Goal: Information Seeking & Learning: Learn about a topic

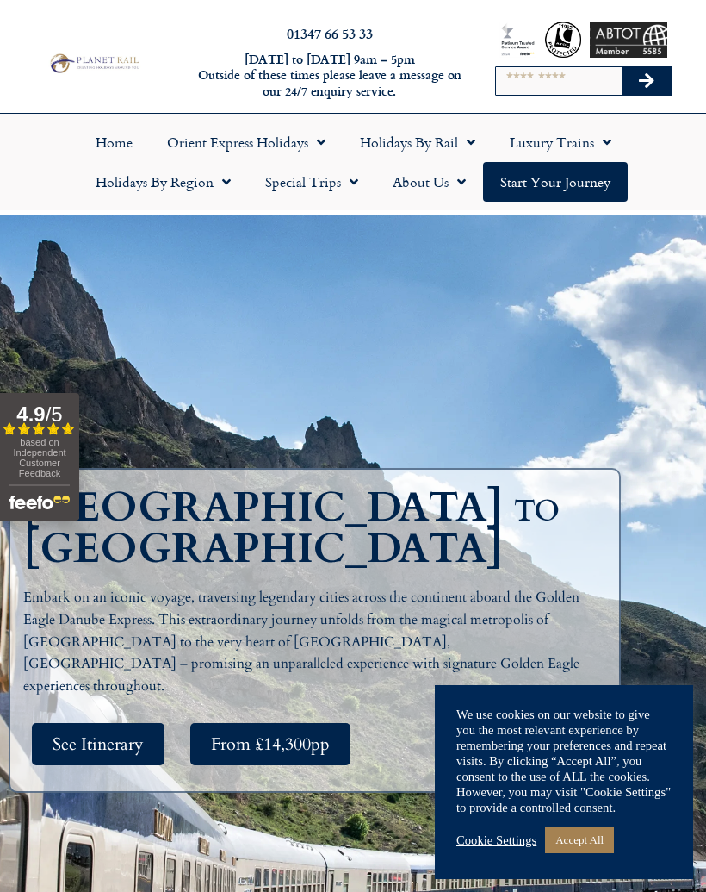
click at [79, 733] on span "See Itinerary" at bounding box center [98, 744] width 91 height 22
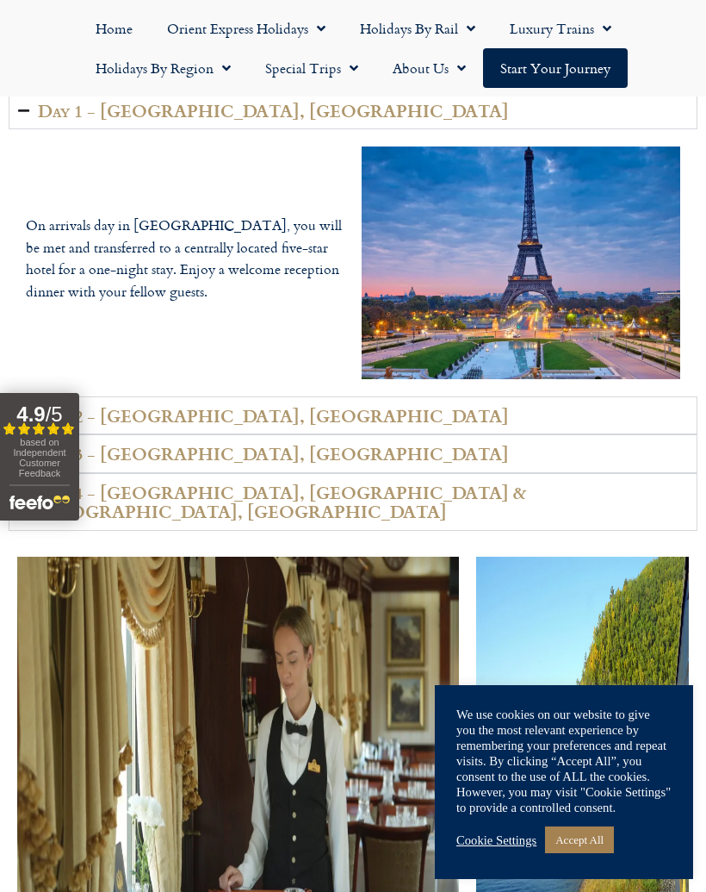
scroll to position [2383, 0]
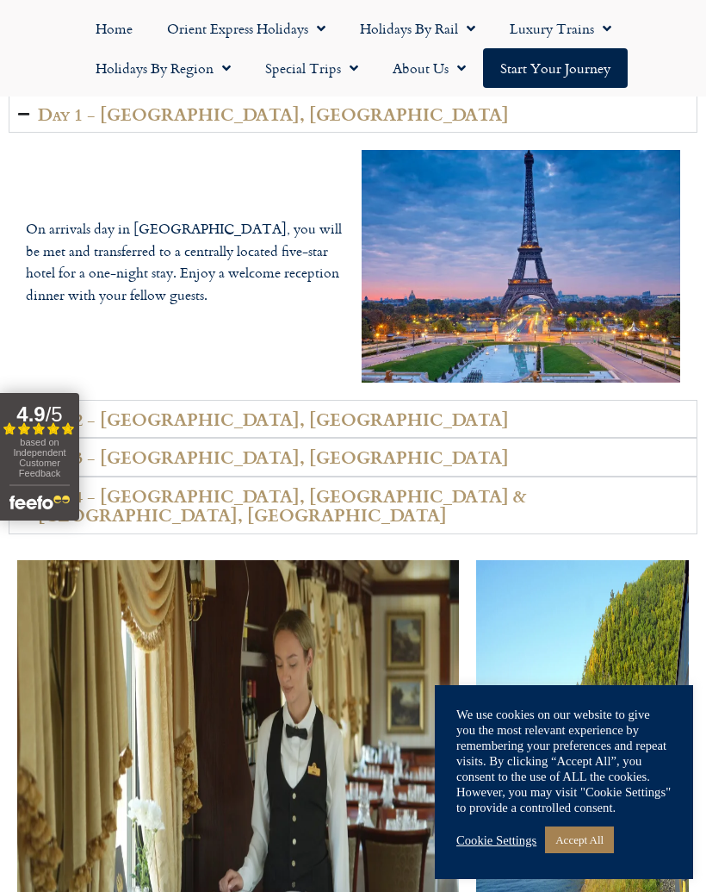
click at [53, 409] on h2 "Day 2 - [GEOGRAPHIC_DATA], [GEOGRAPHIC_DATA]" at bounding box center [273, 419] width 471 height 20
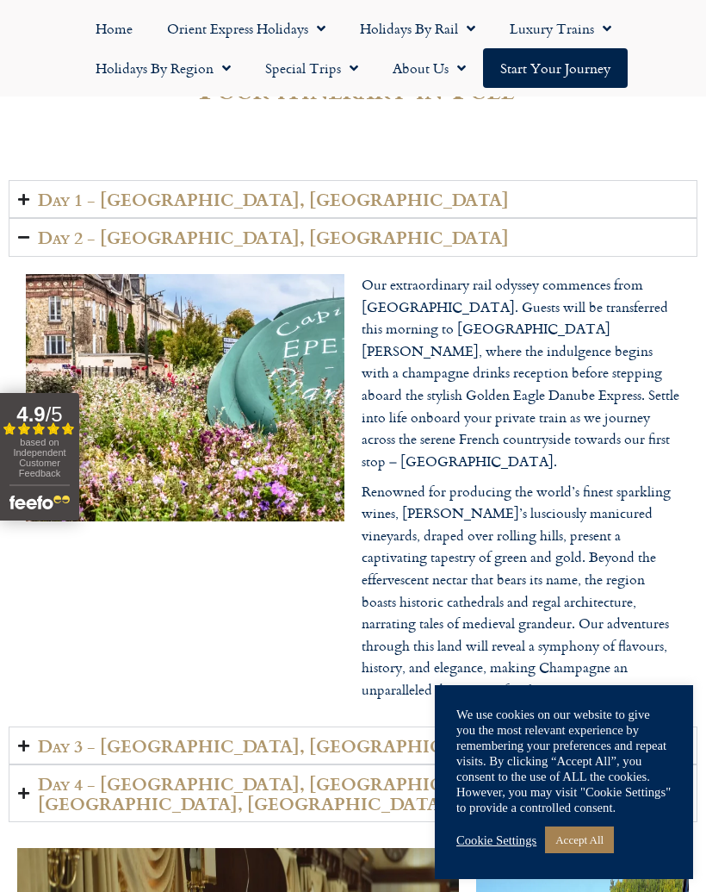
scroll to position [2296, 0]
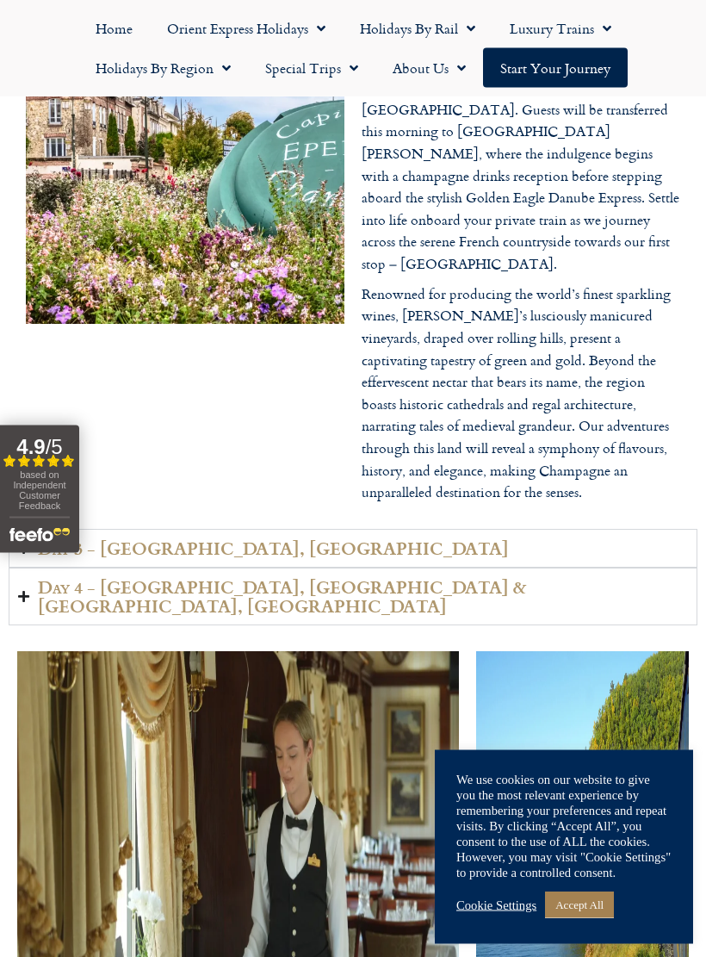
click at [46, 539] on h2 "Day 3 - [GEOGRAPHIC_DATA], [GEOGRAPHIC_DATA]" at bounding box center [273, 549] width 471 height 20
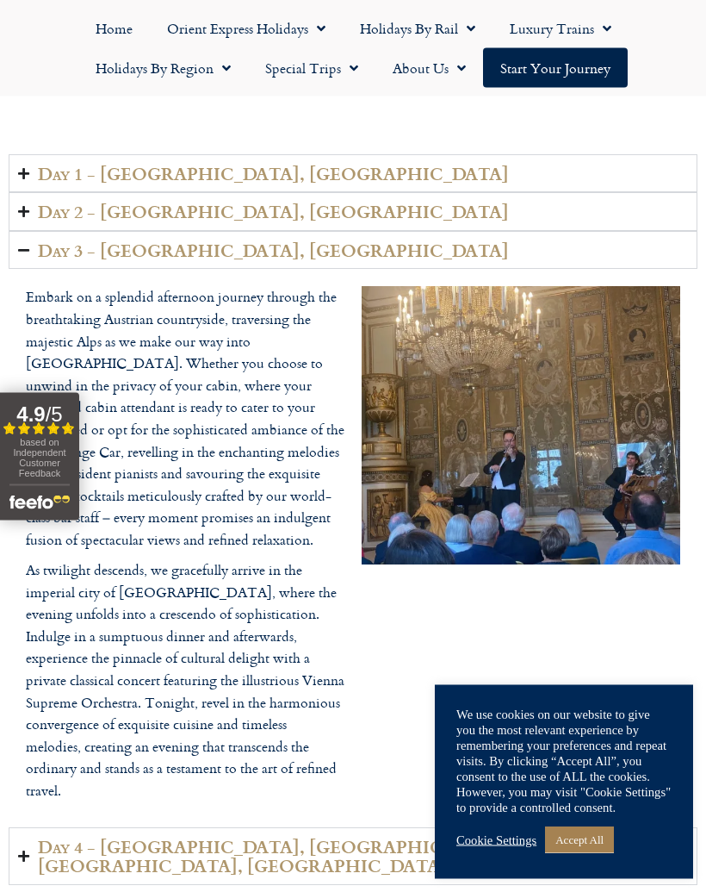
scroll to position [2316, 0]
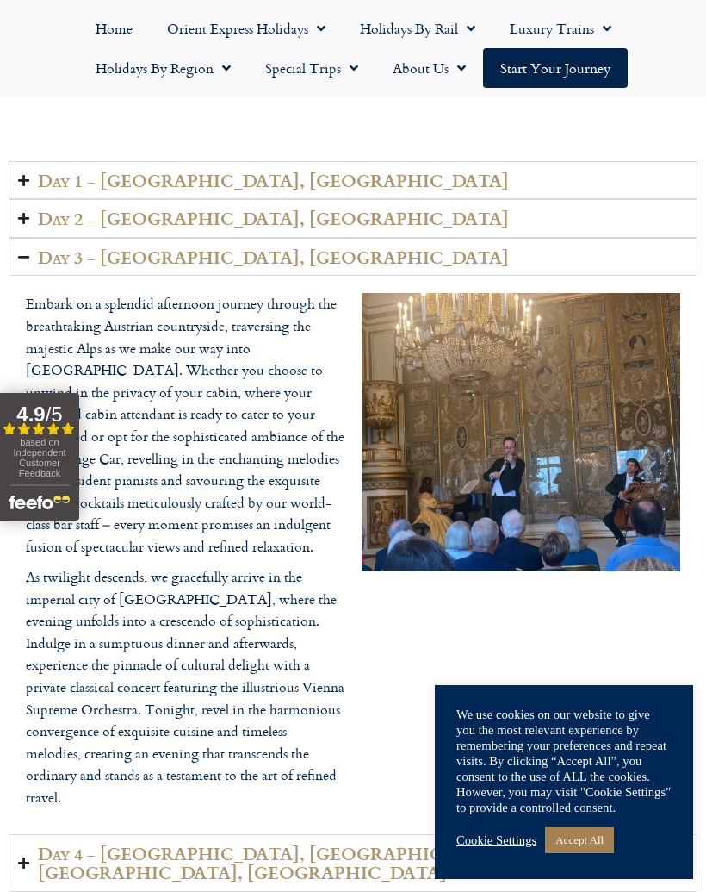
click at [7, 457] on button "4.9 / 5 Filled star Filled star Filled star Filled star Partial star based on I…" at bounding box center [39, 456] width 79 height 127
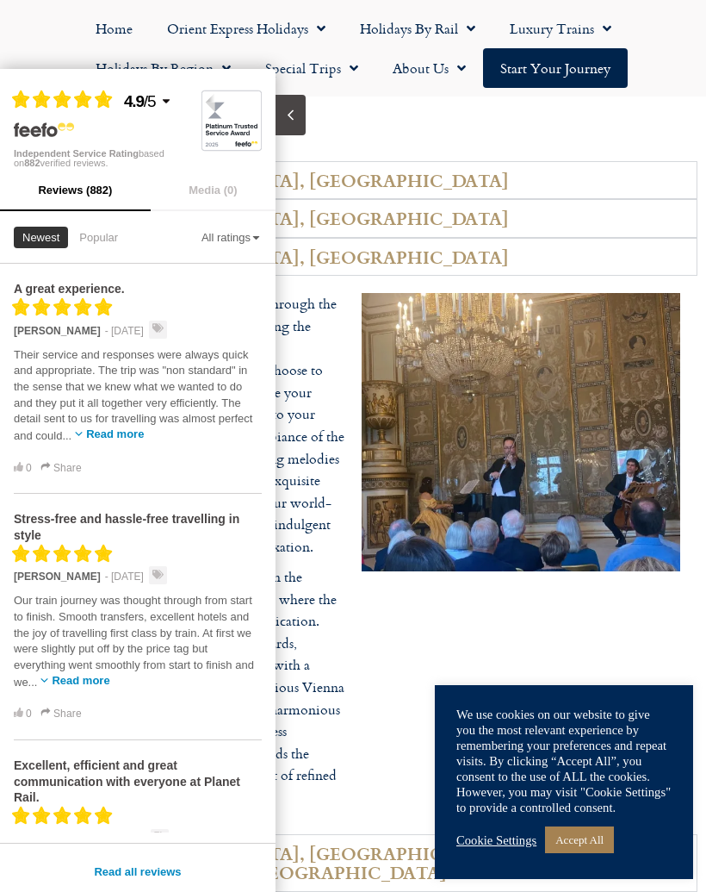
click at [395, 548] on div "Accordion. Open links with Enter or Space, close with Escape, and navigate with…" at bounding box center [521, 554] width 336 height 540
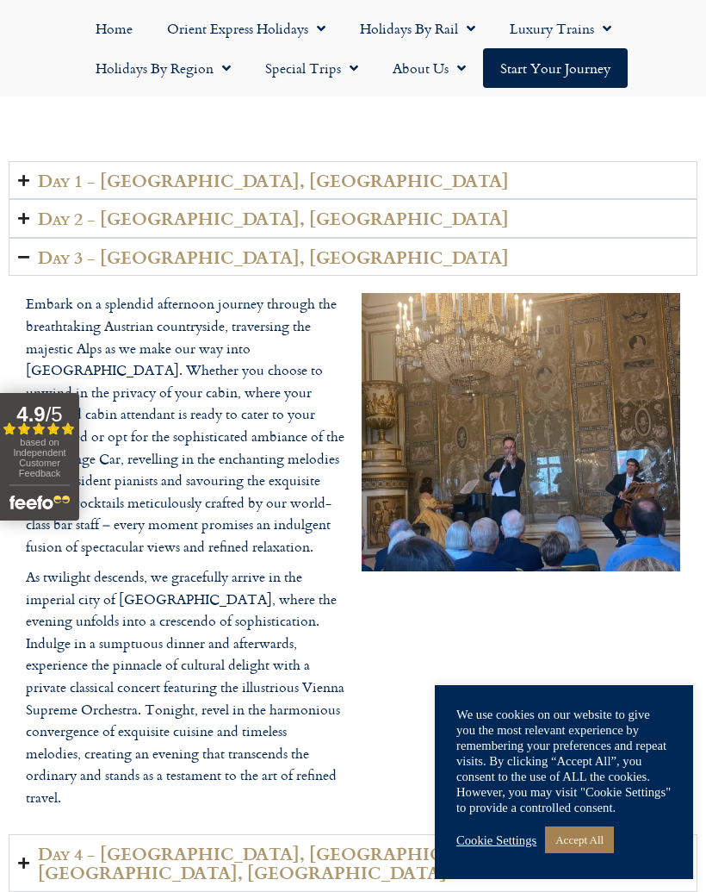
click at [46, 429] on div "Filled star Filled star Filled star Filled star Partial star" at bounding box center [39, 429] width 73 height 15
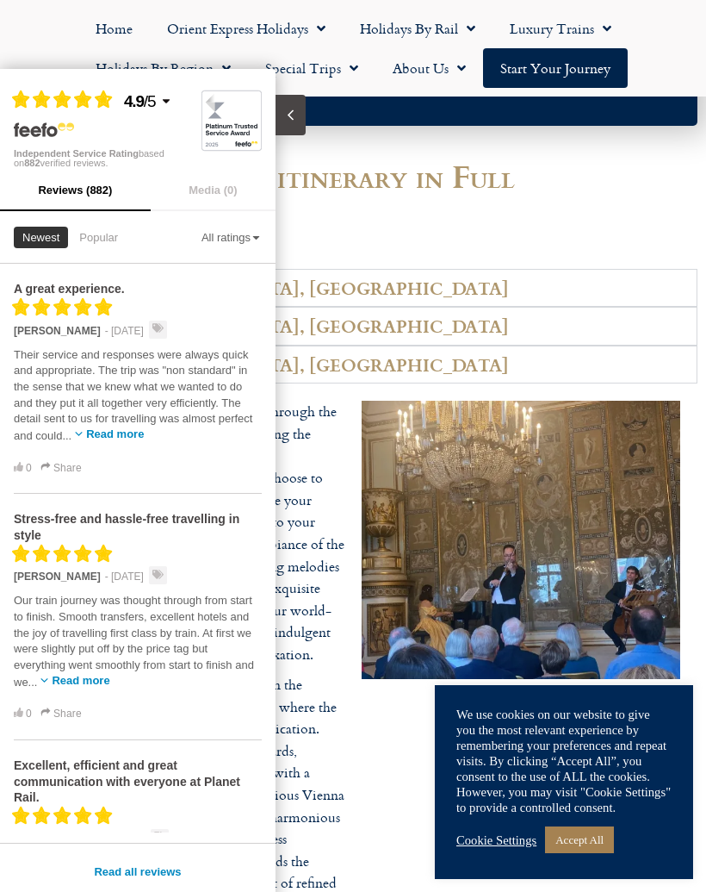
scroll to position [2207, 0]
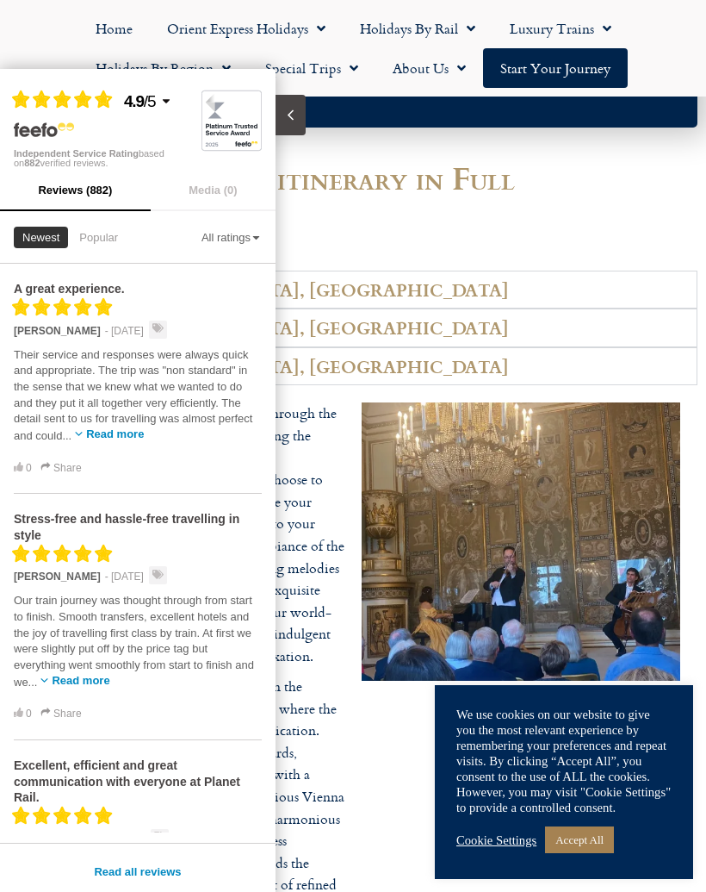
click at [169, 435] on div "Their service and responses were always quick and appropriate. The trip was "no…" at bounding box center [138, 396] width 248 height 115
click at [250, 445] on div "Their service and responses were always quick and appropriate. The trip was "no…" at bounding box center [138, 396] width 248 height 115
click at [334, 308] on summary "Day 2 - [GEOGRAPHIC_DATA], [GEOGRAPHIC_DATA]" at bounding box center [353, 327] width 689 height 39
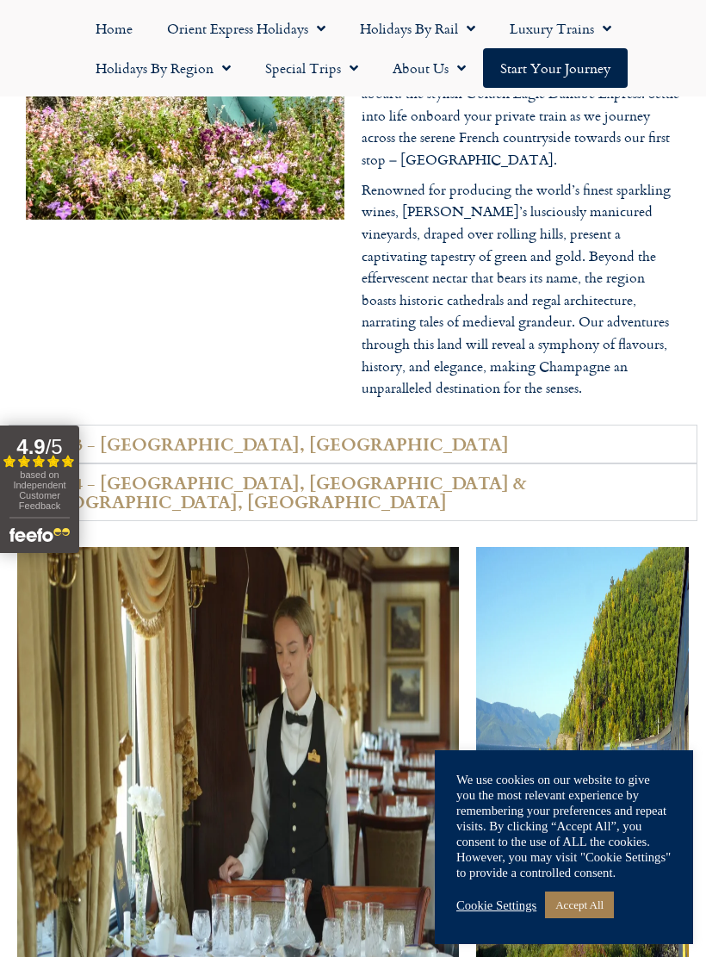
scroll to position [2664, 0]
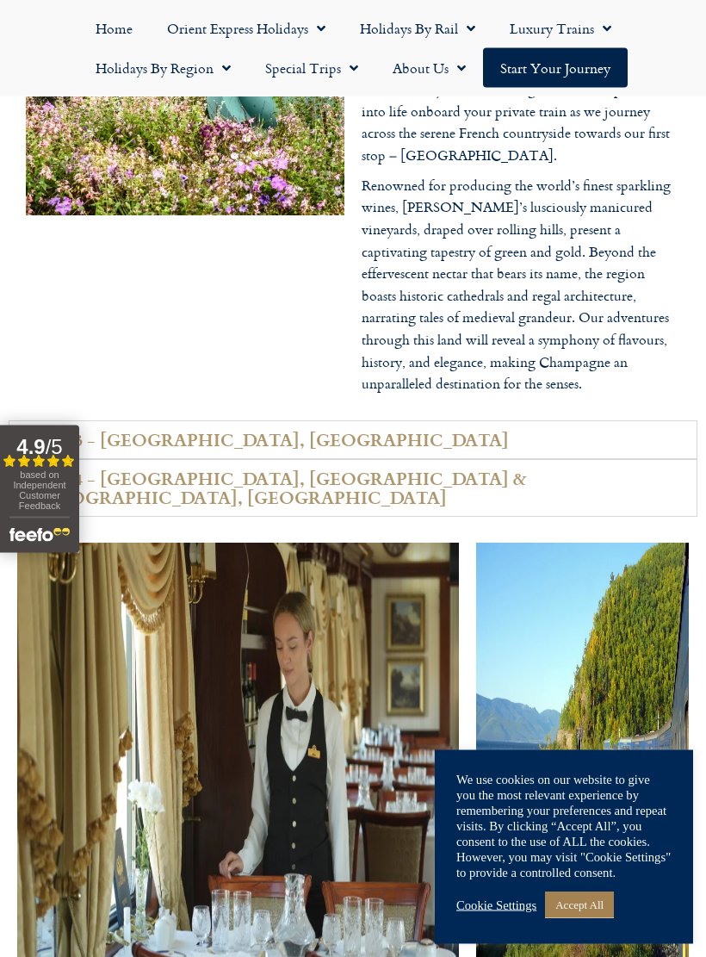
click at [96, 431] on h2 "Day 3 - [GEOGRAPHIC_DATA], [GEOGRAPHIC_DATA]" at bounding box center [273, 441] width 471 height 20
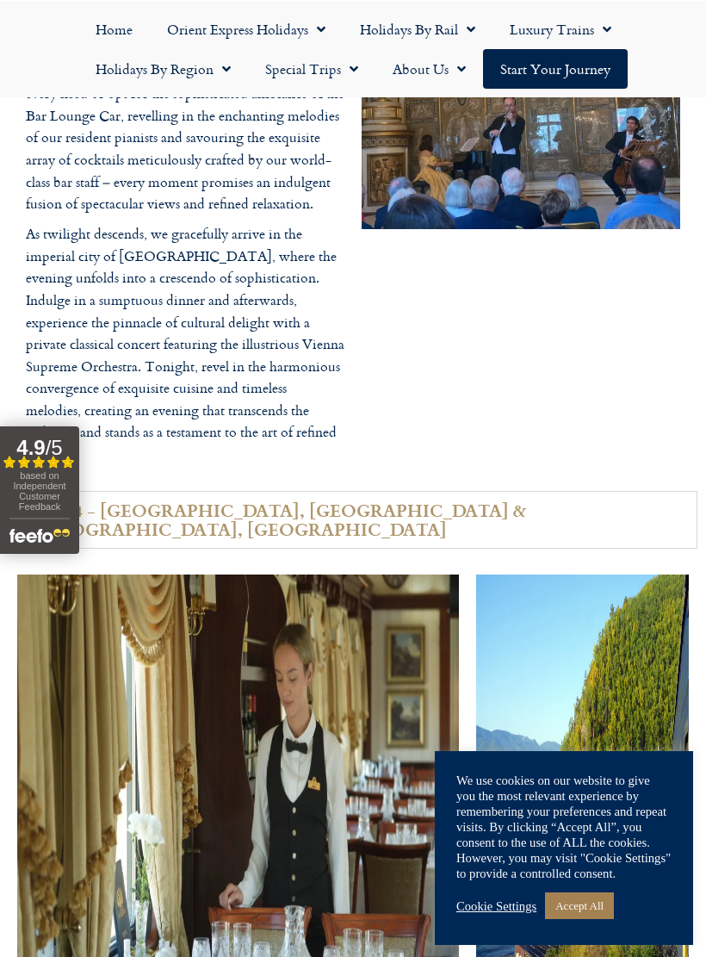
scroll to position [2721, 0]
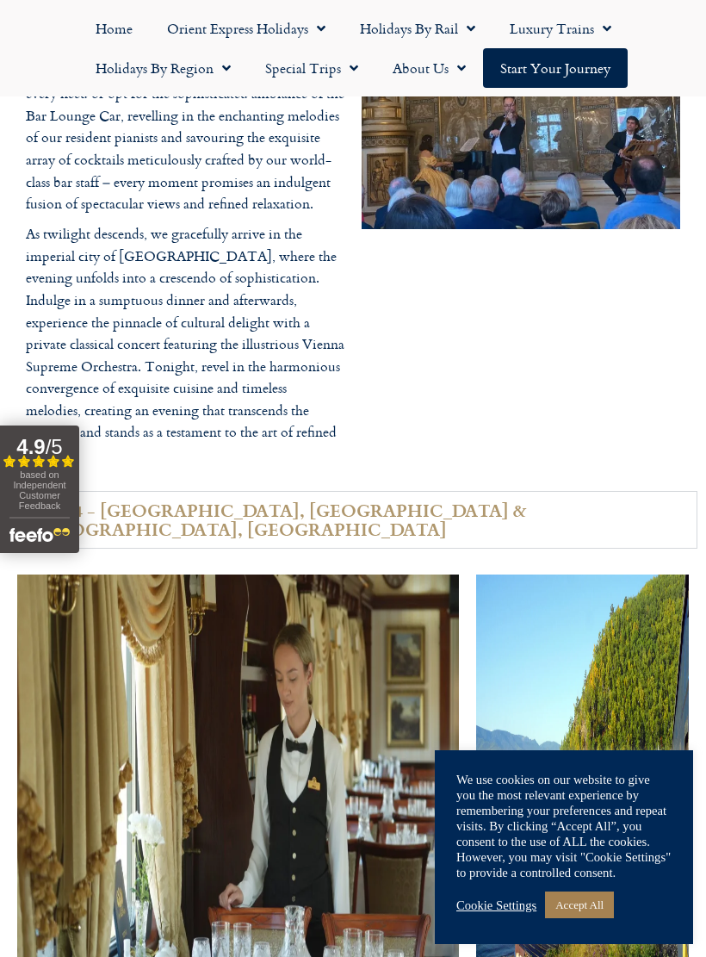
click at [312, 501] on h2 "Day 4 - [GEOGRAPHIC_DATA], [GEOGRAPHIC_DATA] & [GEOGRAPHIC_DATA], [GEOGRAPHIC_D…" at bounding box center [363, 520] width 650 height 39
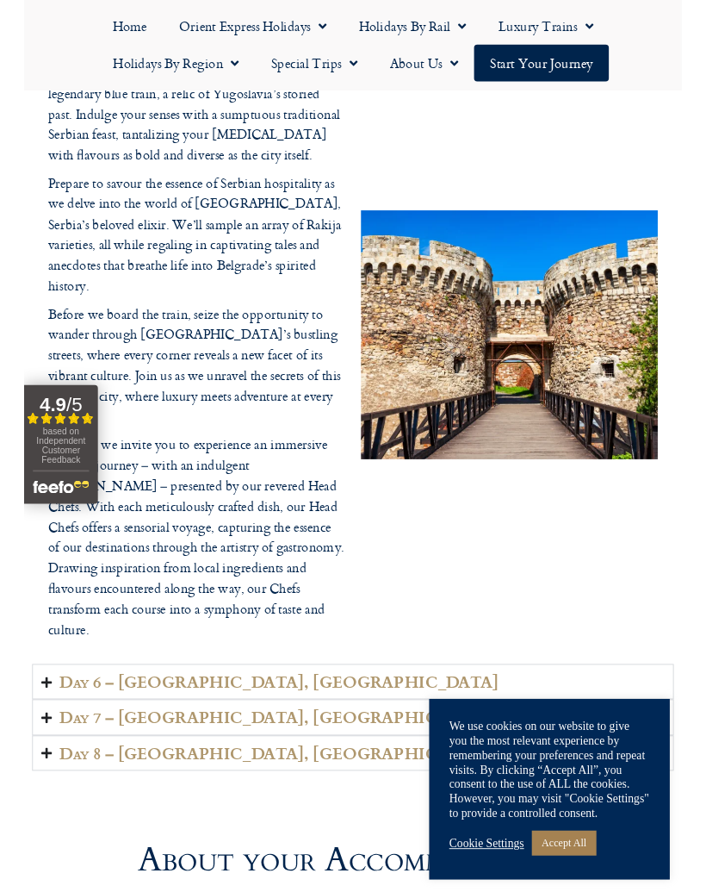
scroll to position [4257, 0]
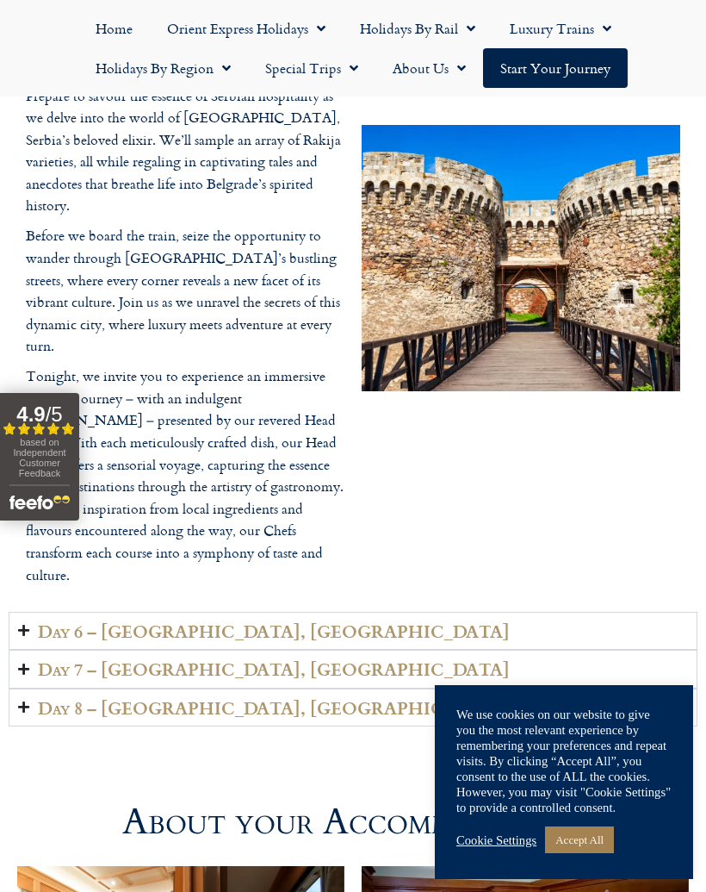
click at [130, 621] on h2 "Day 6 – [GEOGRAPHIC_DATA], [GEOGRAPHIC_DATA]" at bounding box center [274, 631] width 472 height 20
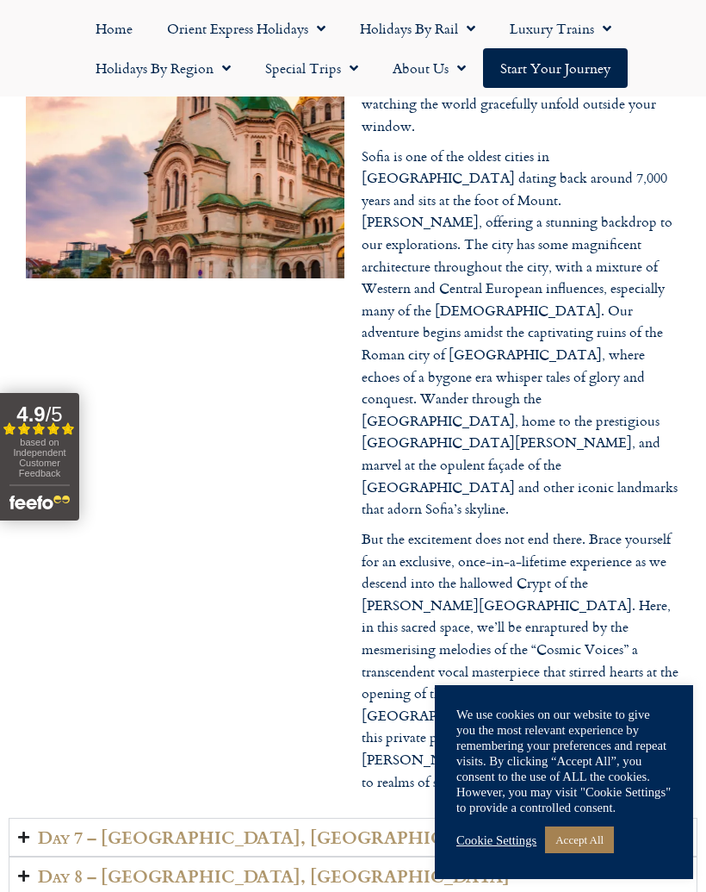
click at [147, 827] on h2 "Day 7 – [GEOGRAPHIC_DATA], [GEOGRAPHIC_DATA]" at bounding box center [274, 837] width 472 height 20
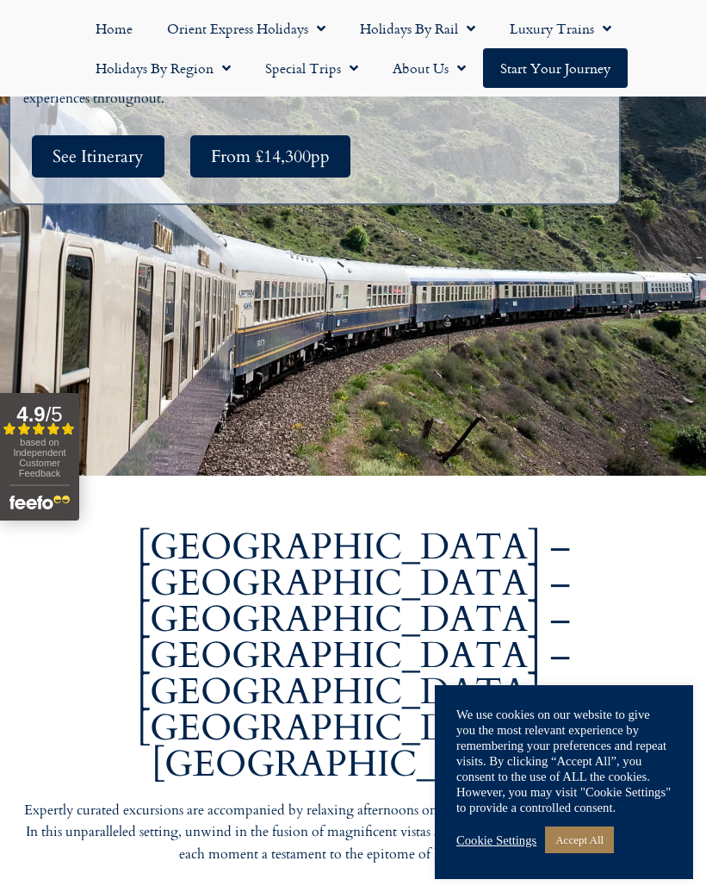
scroll to position [0, 0]
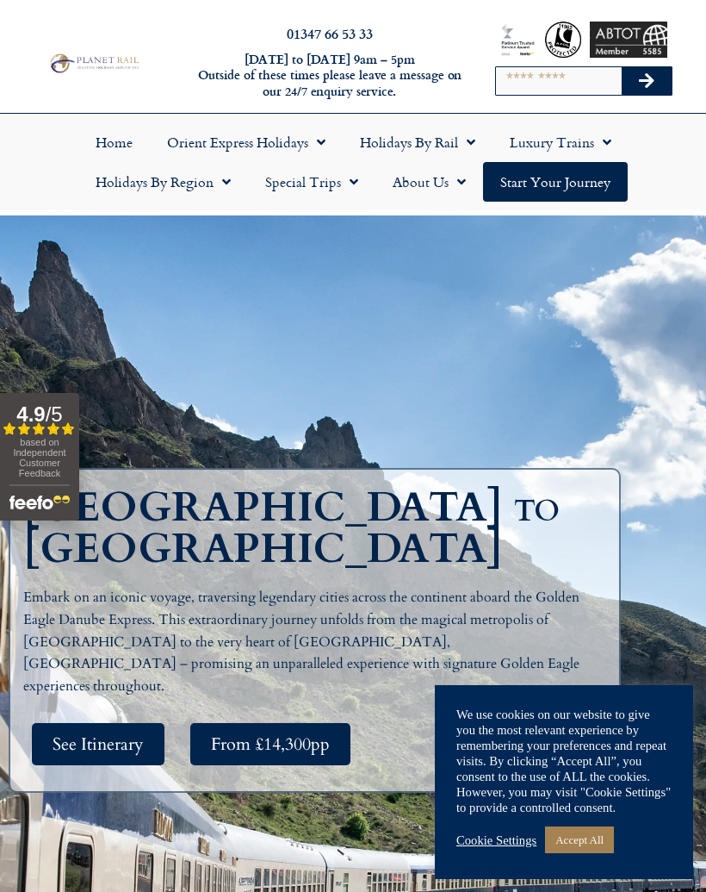
click at [592, 853] on link "Accept All" at bounding box center [579, 839] width 69 height 27
